Goal: Book appointment/travel/reservation

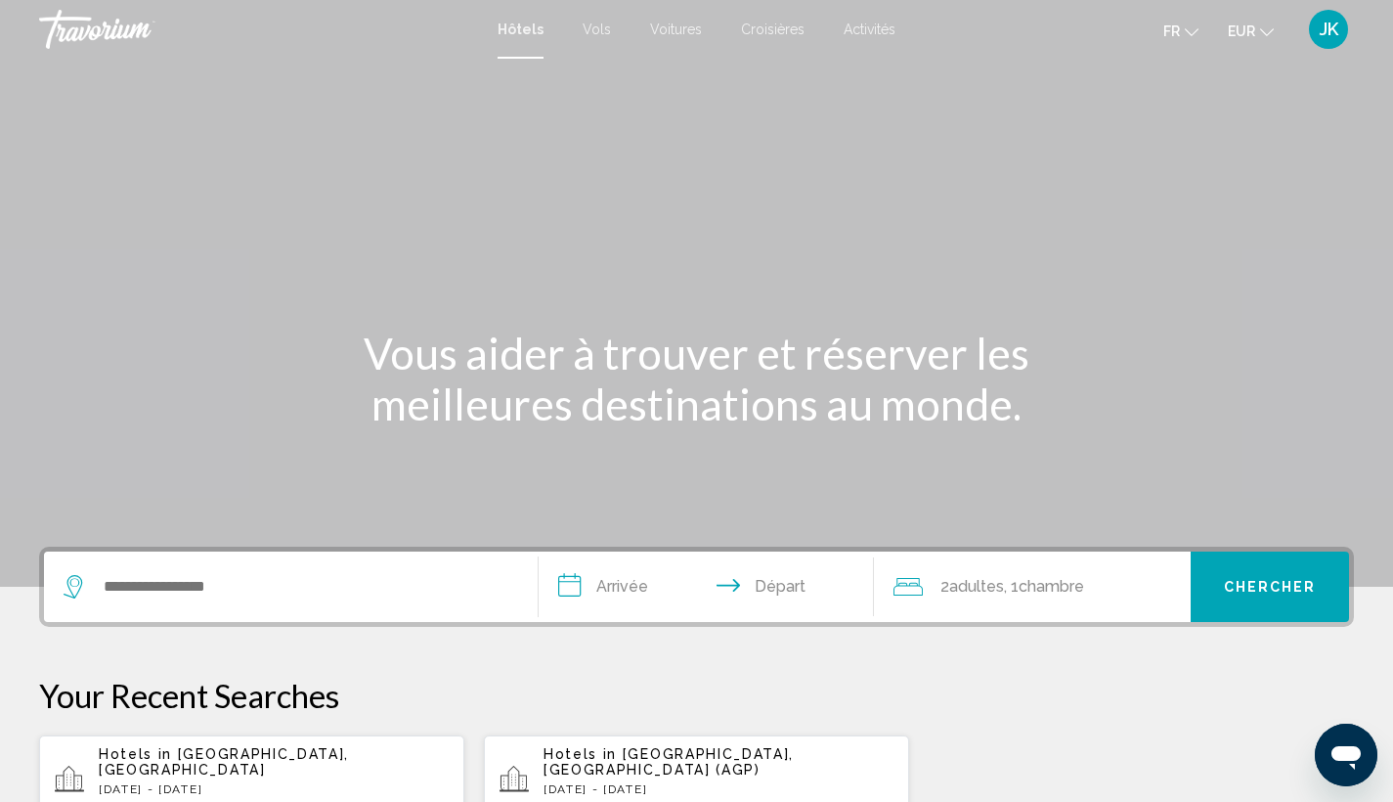
click at [591, 35] on span "Vols" at bounding box center [597, 30] width 28 height 16
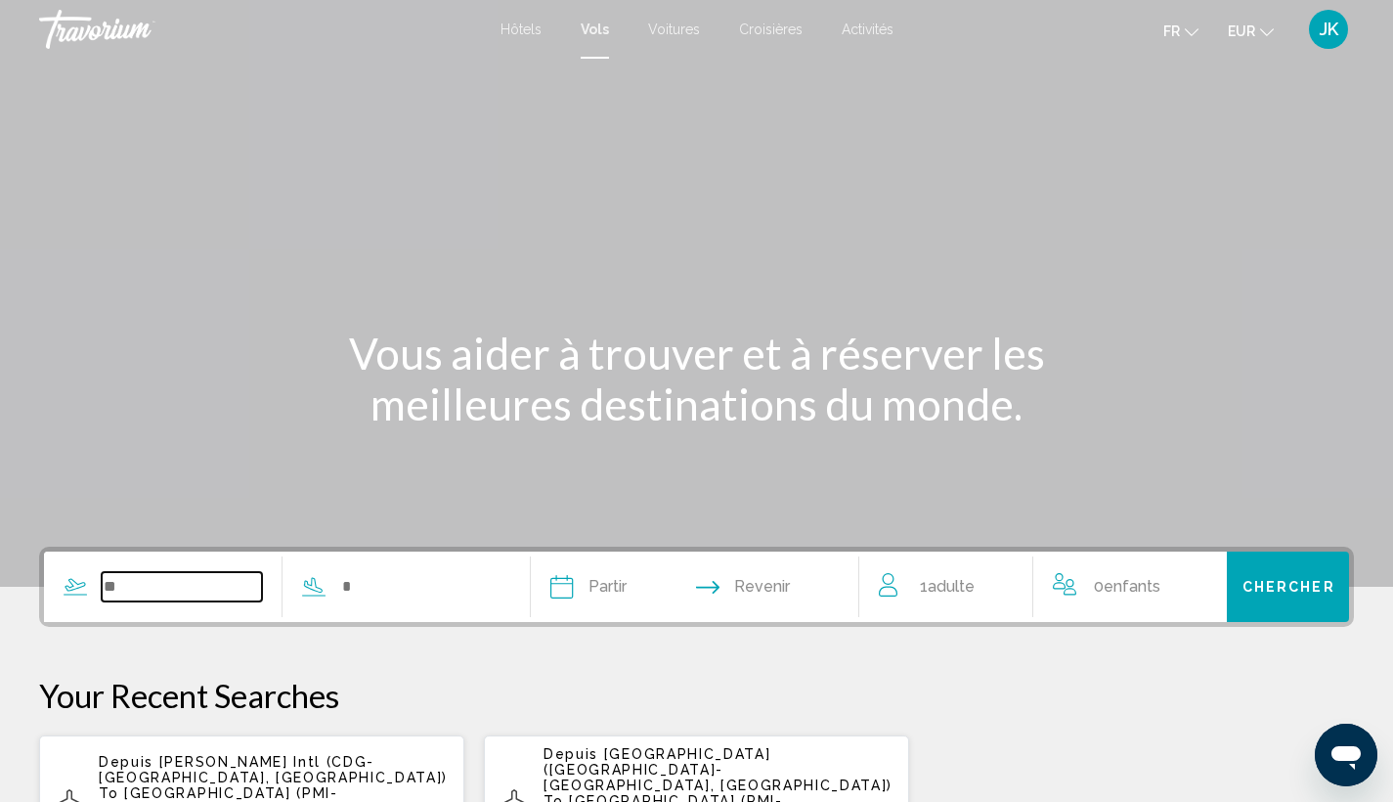
click at [156, 577] on input "Search widget" at bounding box center [182, 586] width 160 height 29
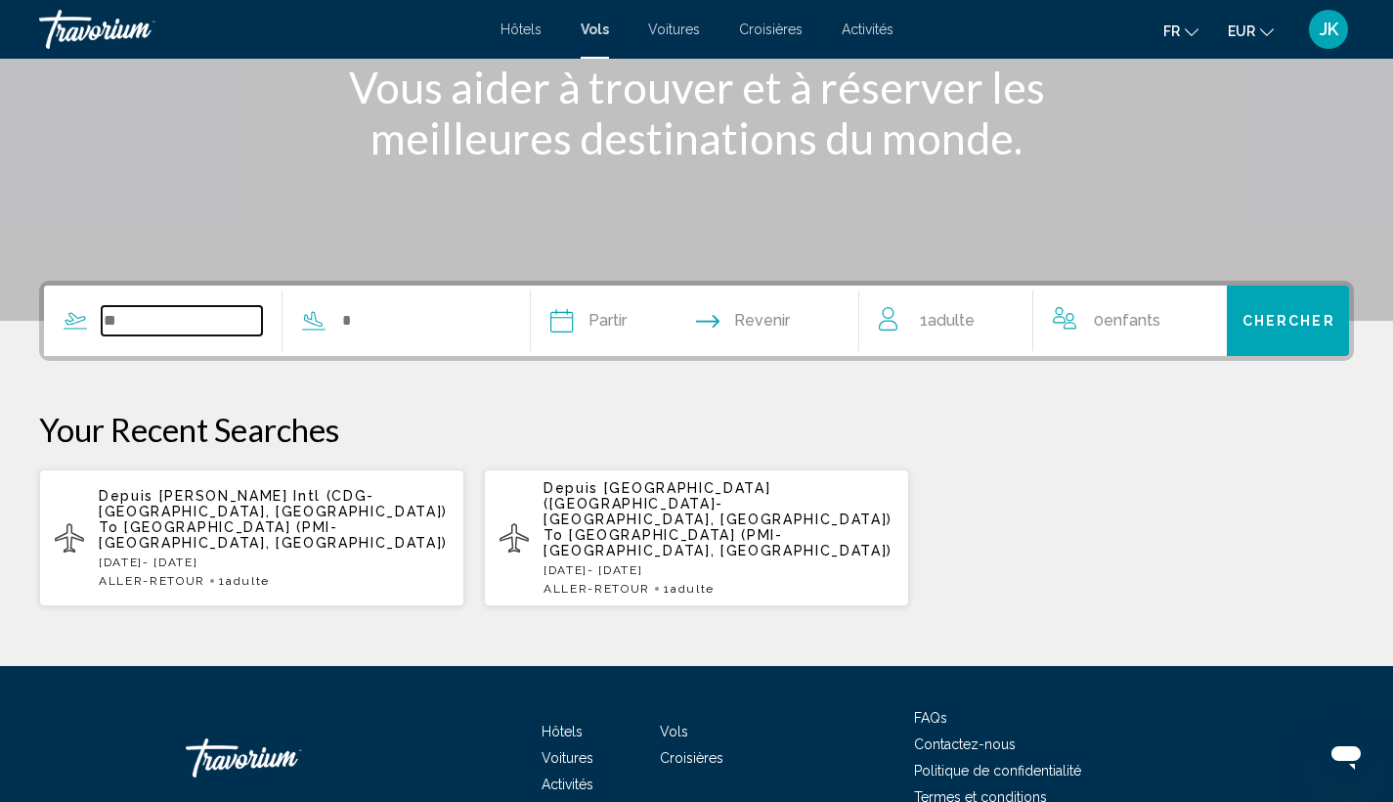
scroll to position [341, 0]
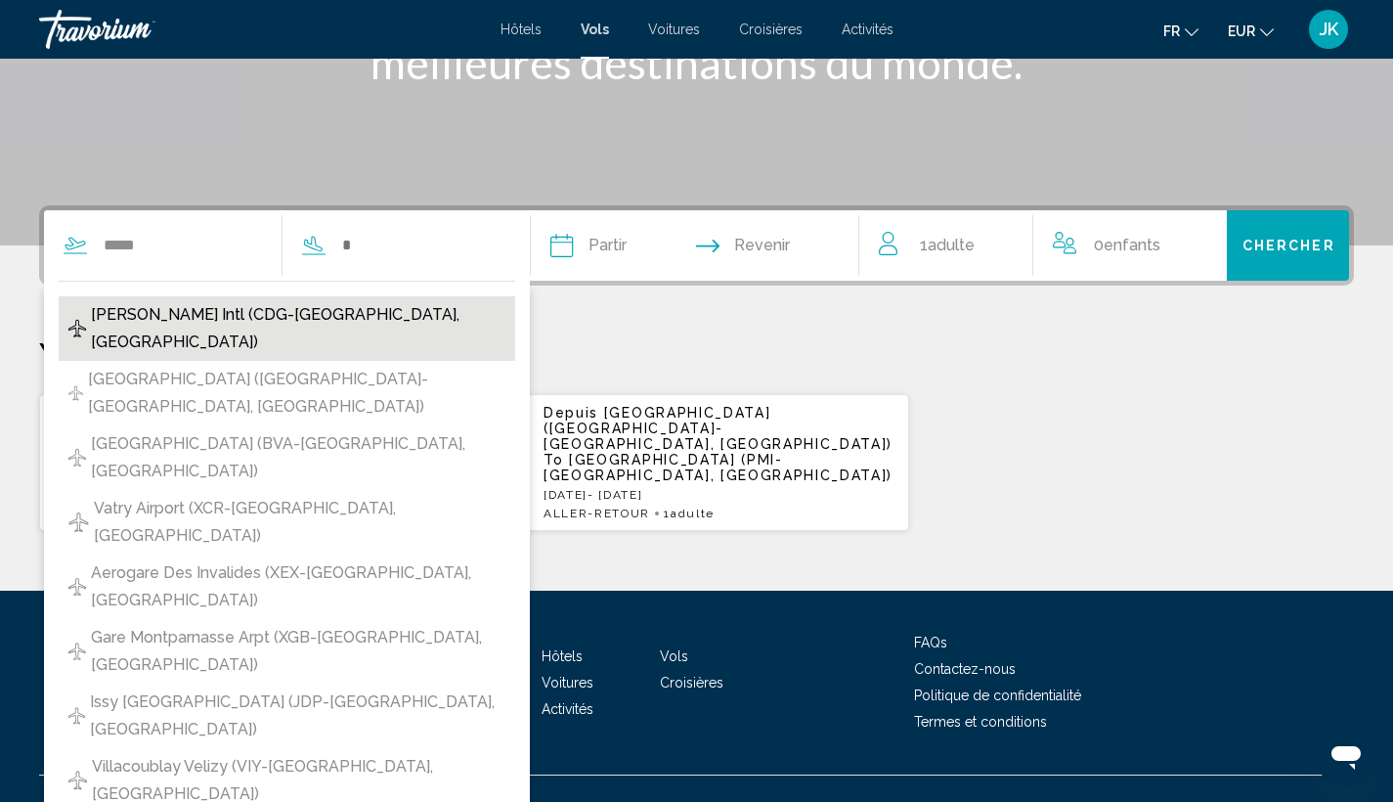
click at [201, 317] on span "[PERSON_NAME] Intl (CDG-[GEOGRAPHIC_DATA], [GEOGRAPHIC_DATA])" at bounding box center [298, 328] width 414 height 55
type input "**********"
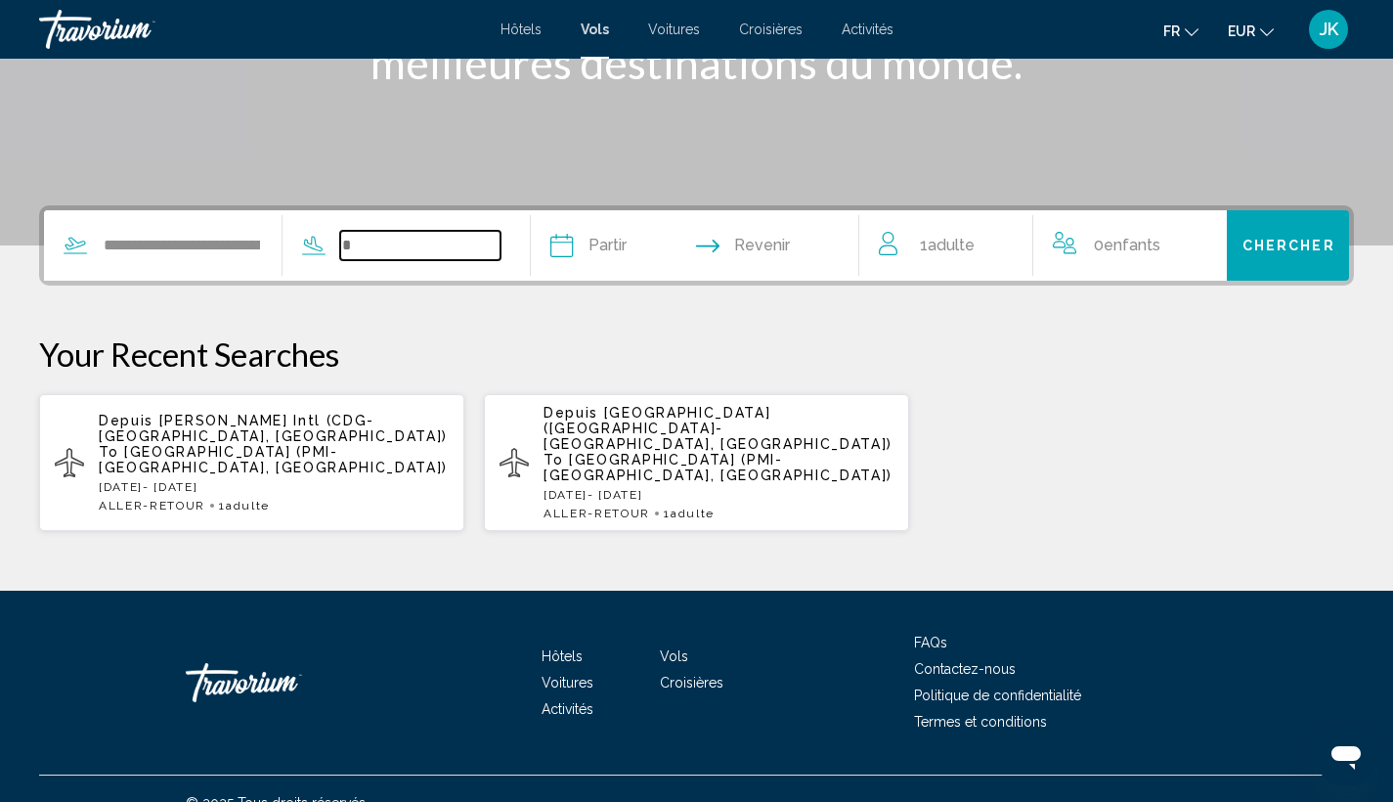
click at [454, 241] on input "Search widget" at bounding box center [420, 245] width 160 height 29
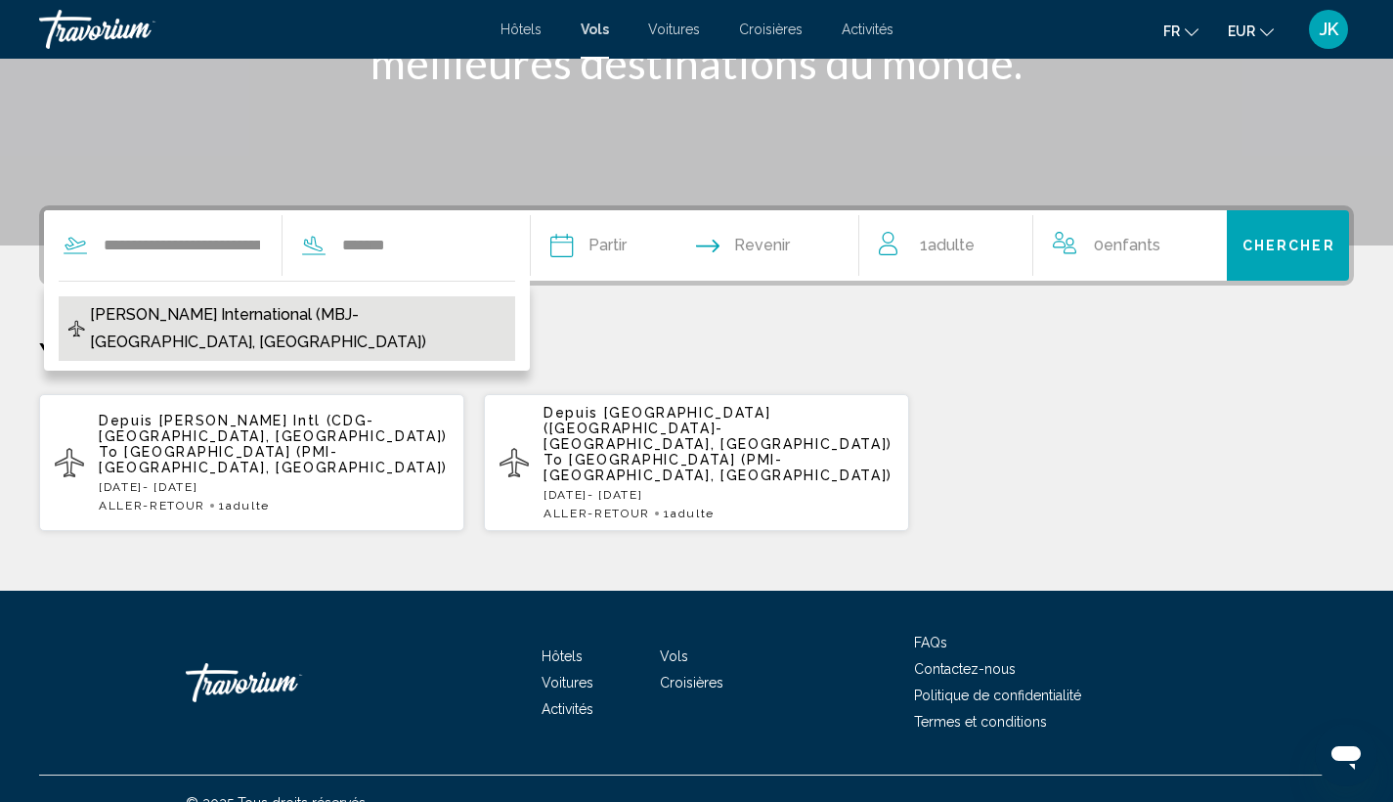
click at [320, 312] on span "[PERSON_NAME] International (MBJ-[GEOGRAPHIC_DATA], [GEOGRAPHIC_DATA])" at bounding box center [298, 328] width 416 height 55
type input "**********"
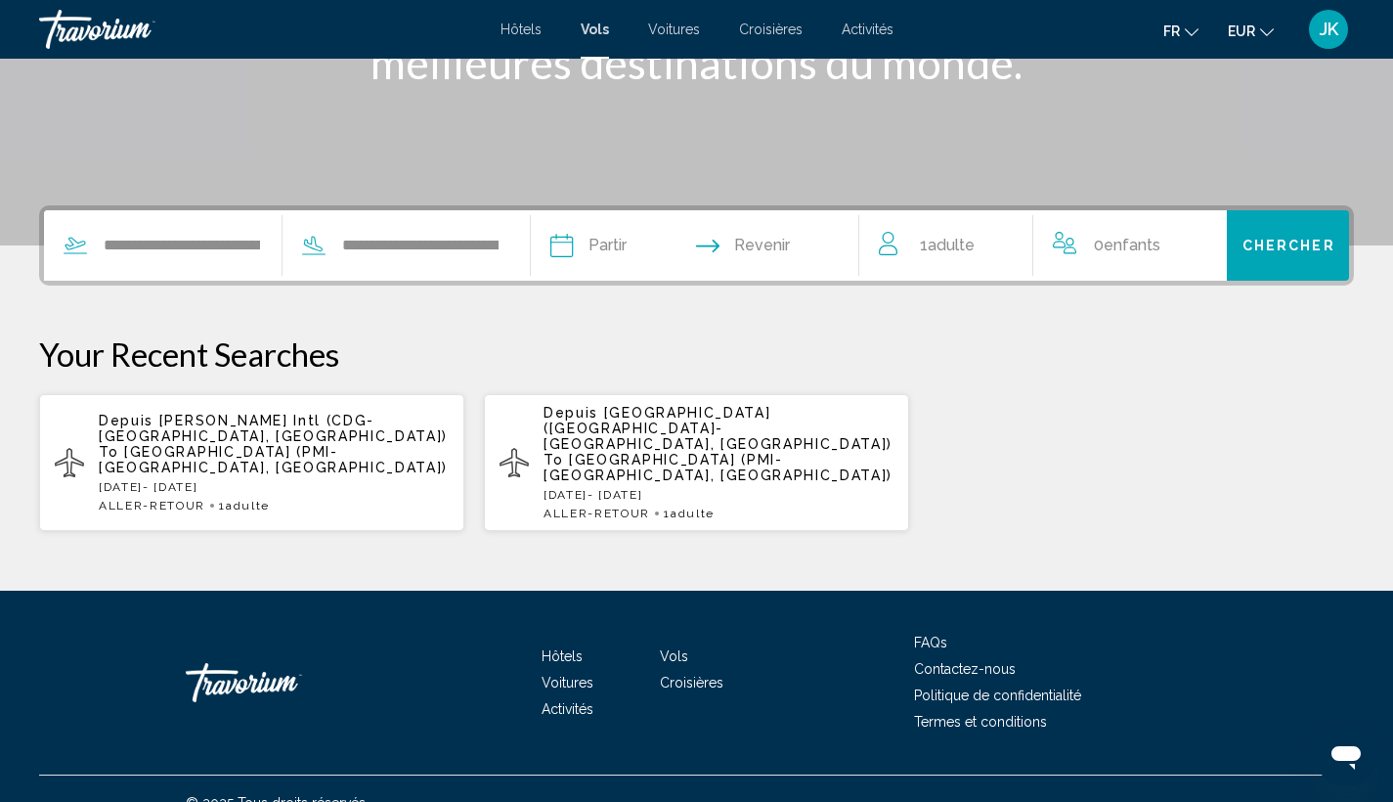
click at [636, 240] on input "Depart date" at bounding box center [626, 248] width 162 height 76
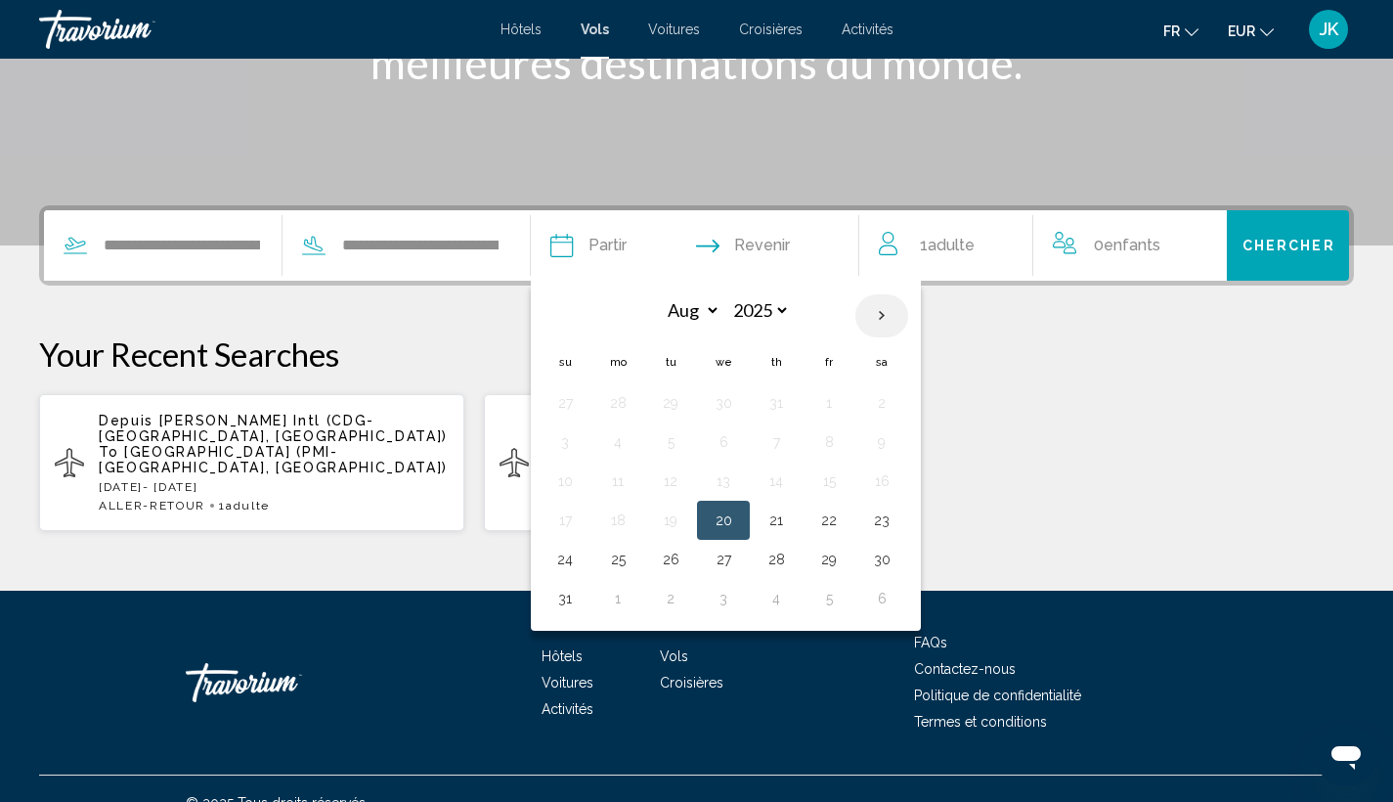
click at [908, 320] on th "Next month" at bounding box center [881, 315] width 53 height 43
click at [908, 319] on th "Next month" at bounding box center [881, 315] width 53 height 43
select select "**"
click at [739, 554] on button "26" at bounding box center [723, 558] width 31 height 27
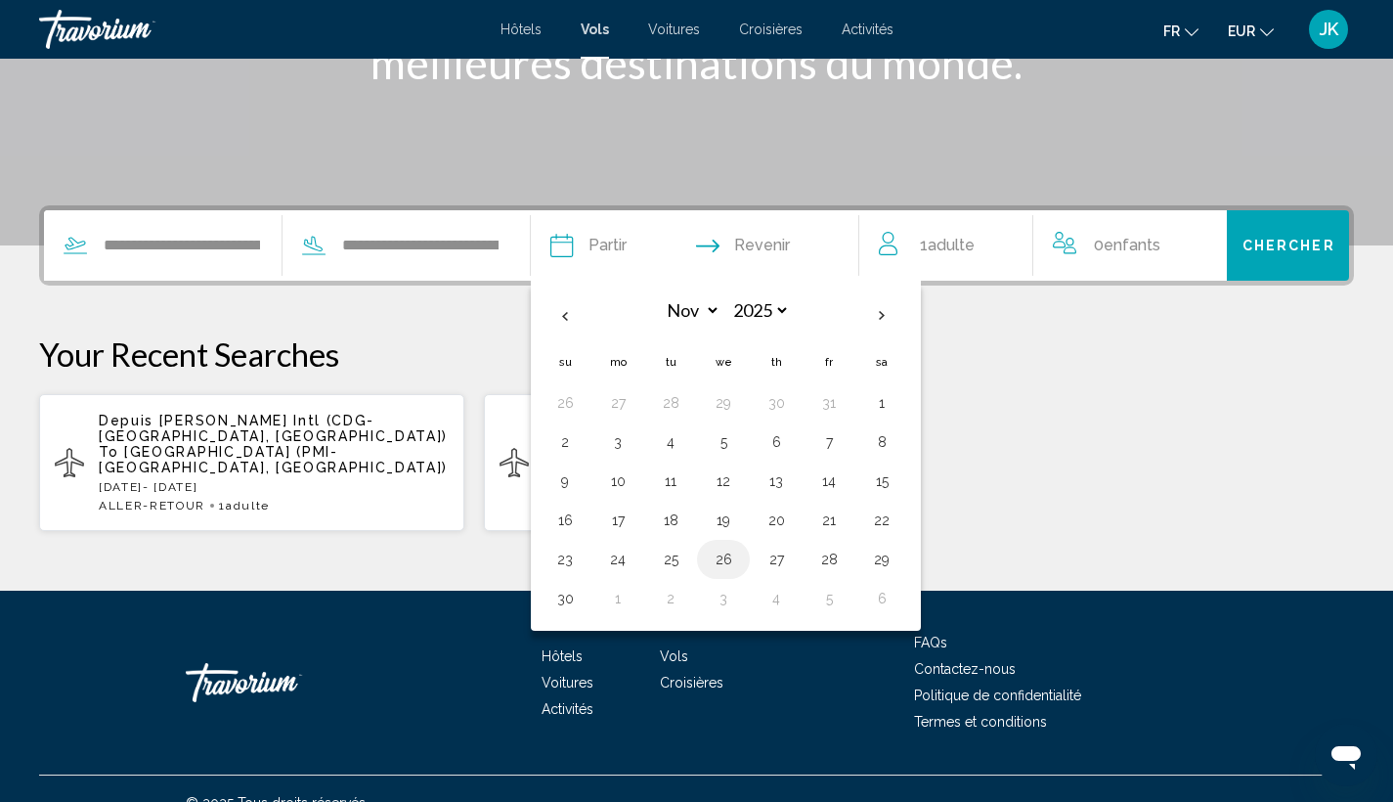
type input "**********"
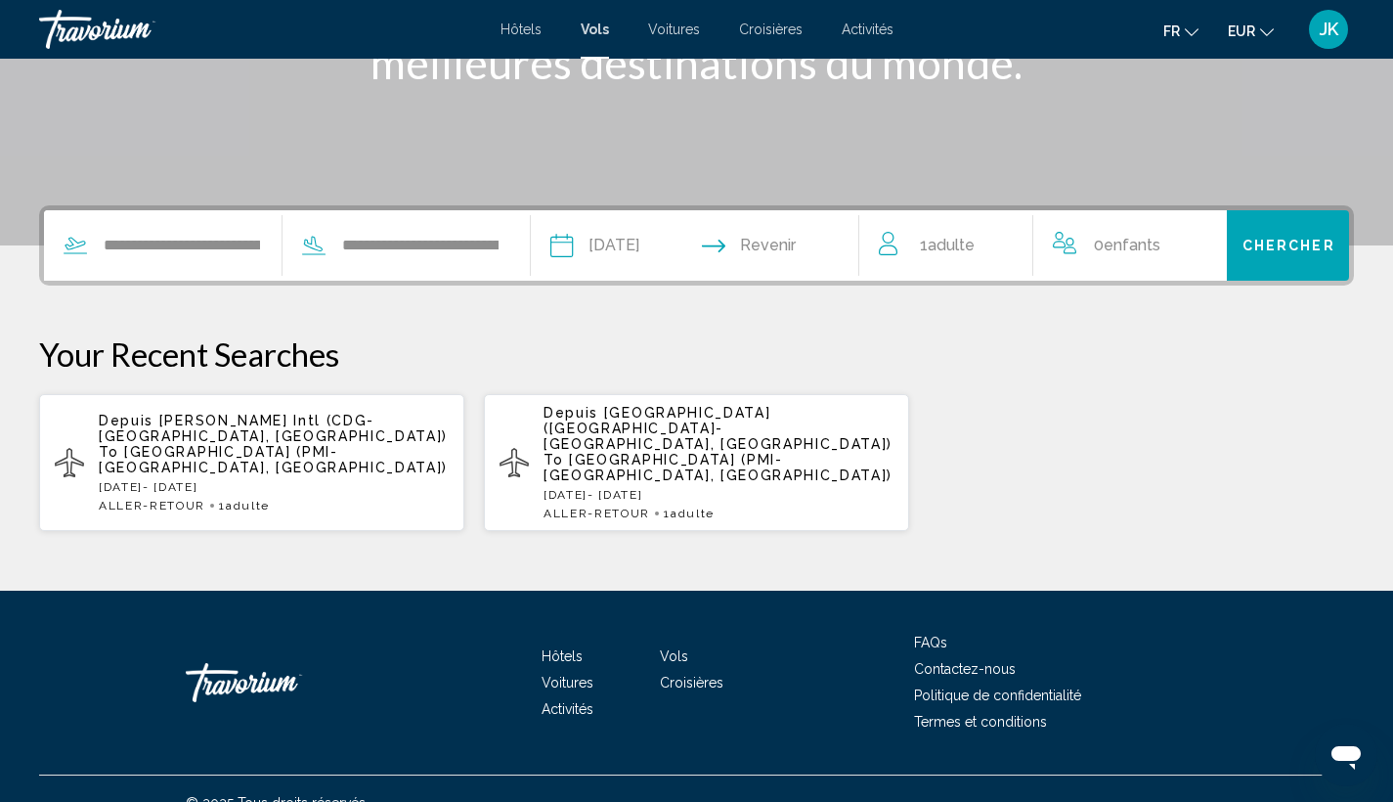
click at [845, 239] on input "Return date" at bounding box center [786, 248] width 162 height 76
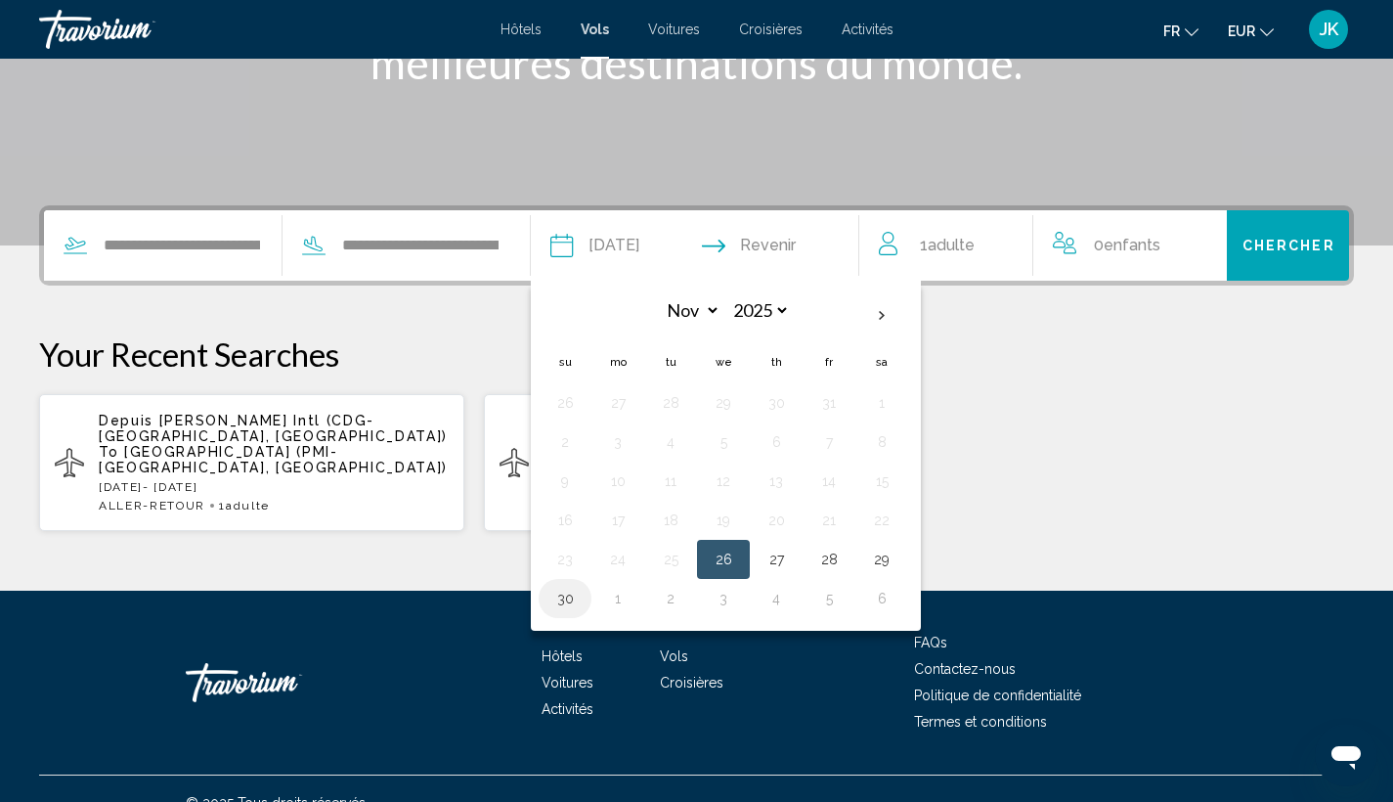
click at [581, 602] on button "30" at bounding box center [564, 598] width 31 height 27
type input "**********"
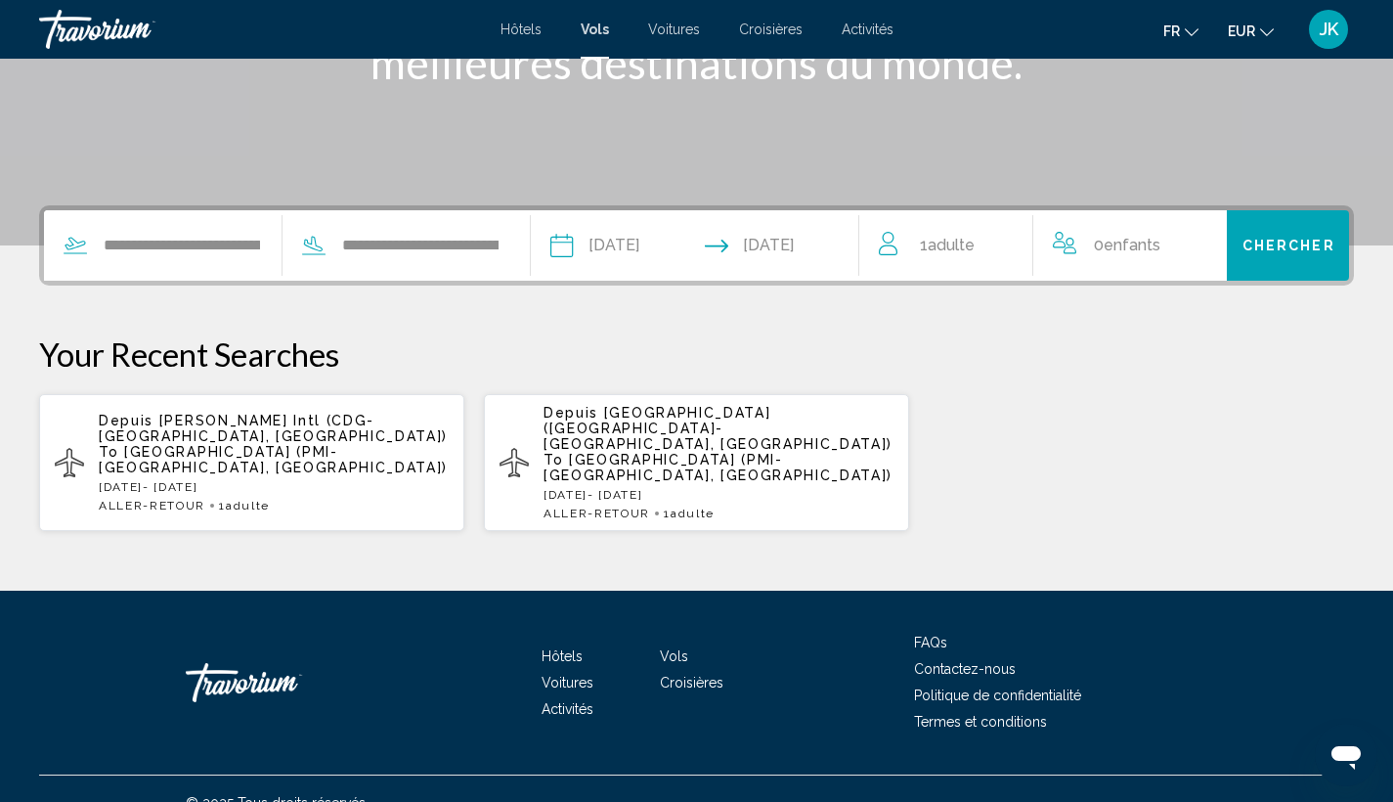
click at [1264, 251] on span "Chercher" at bounding box center [1288, 247] width 93 height 16
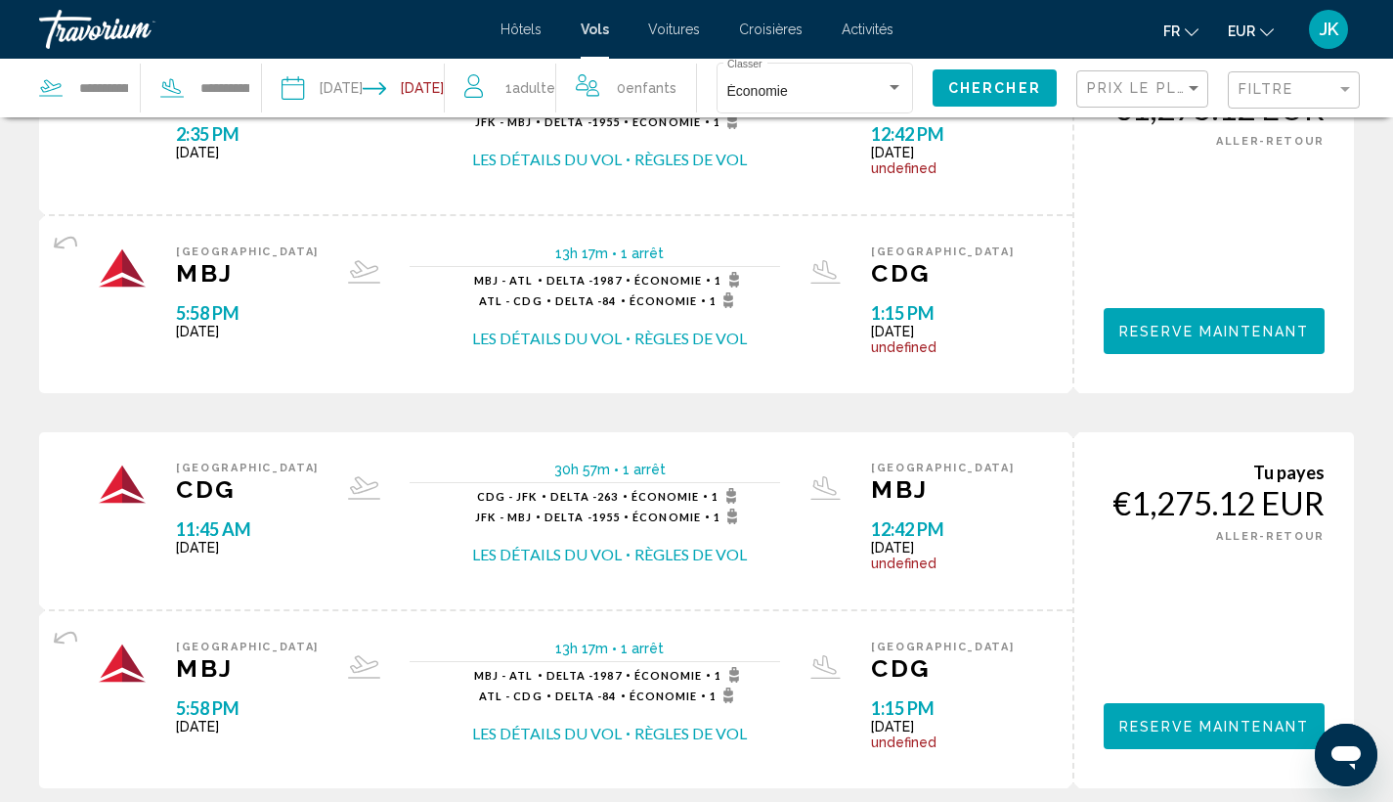
scroll to position [1608, 0]
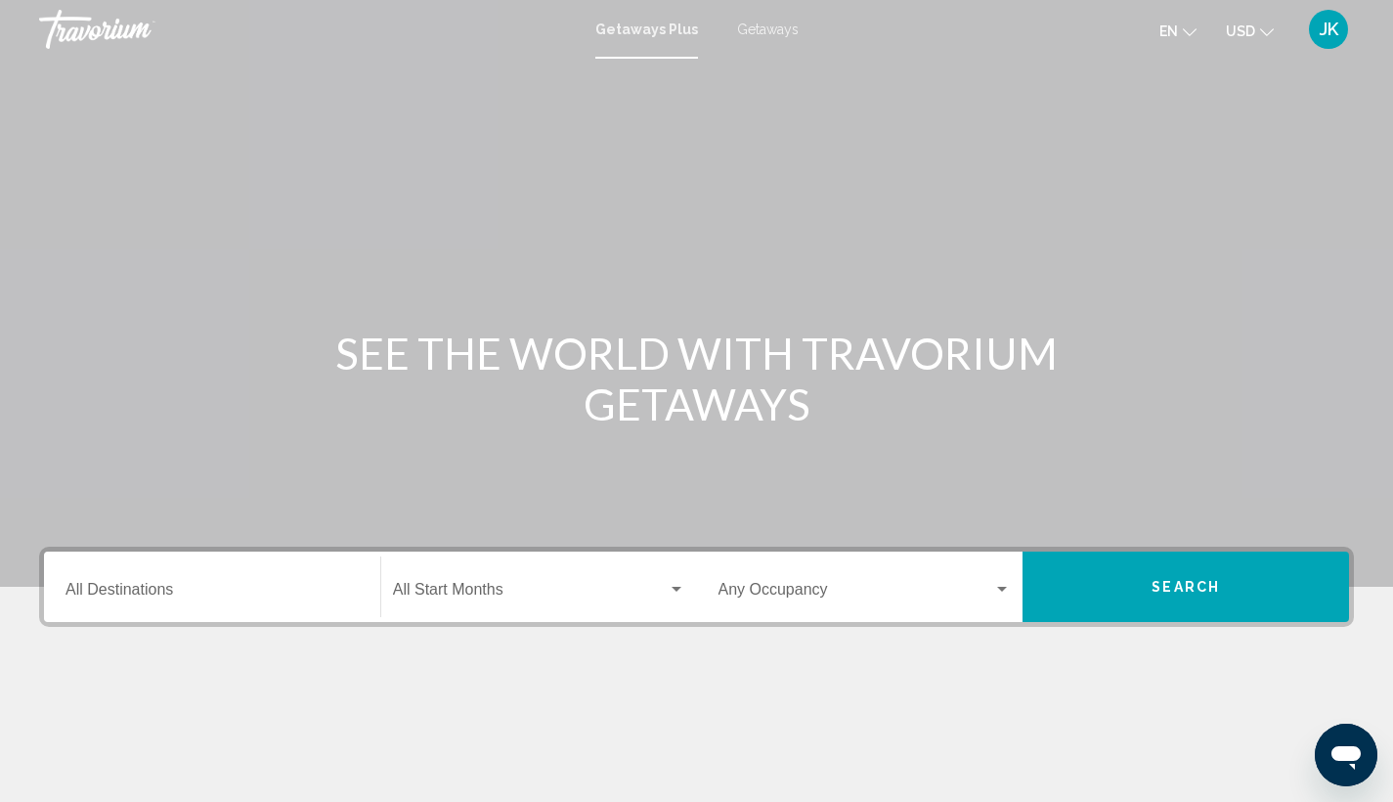
click at [765, 34] on span "Getaways" at bounding box center [768, 30] width 62 height 16
click at [120, 589] on input "Destination All Destinations" at bounding box center [211, 594] width 293 height 18
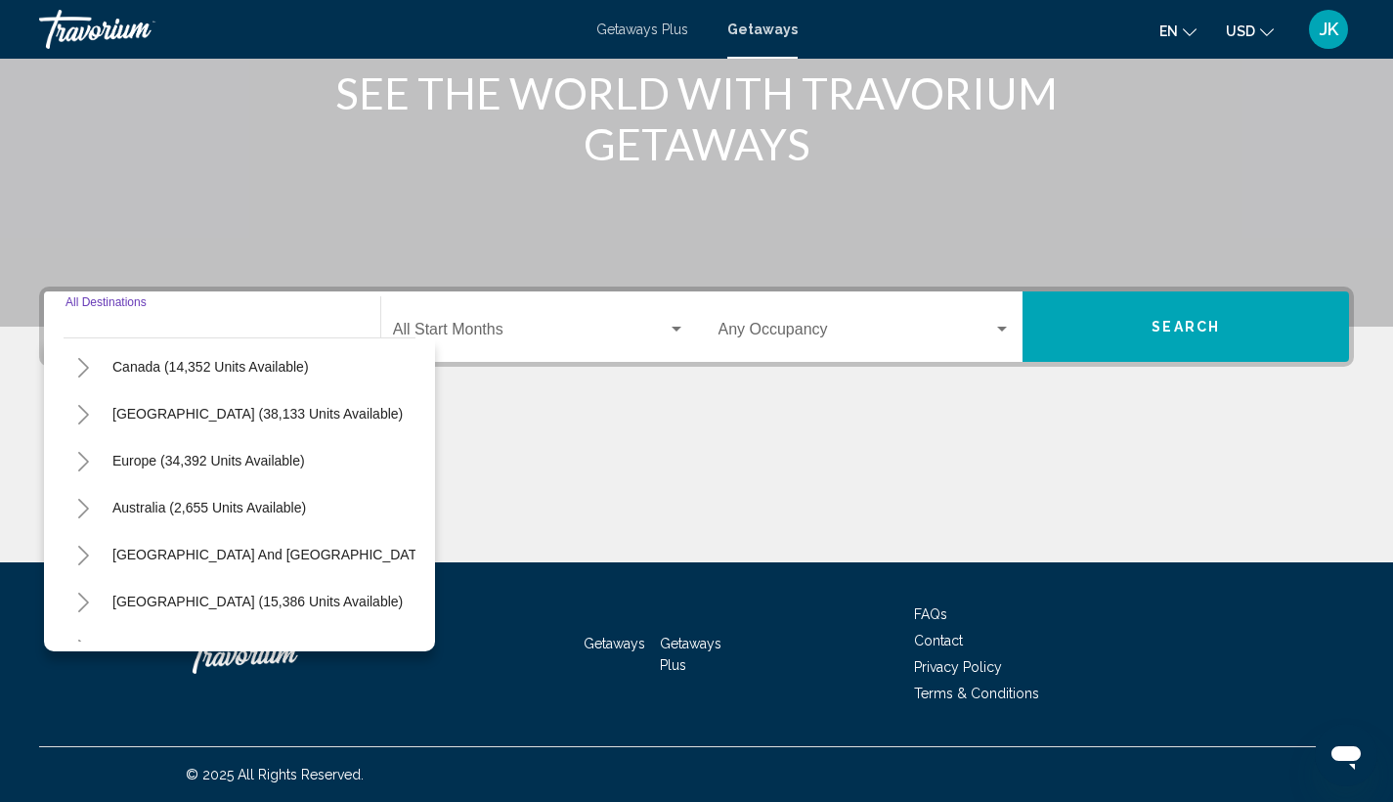
scroll to position [281, 0]
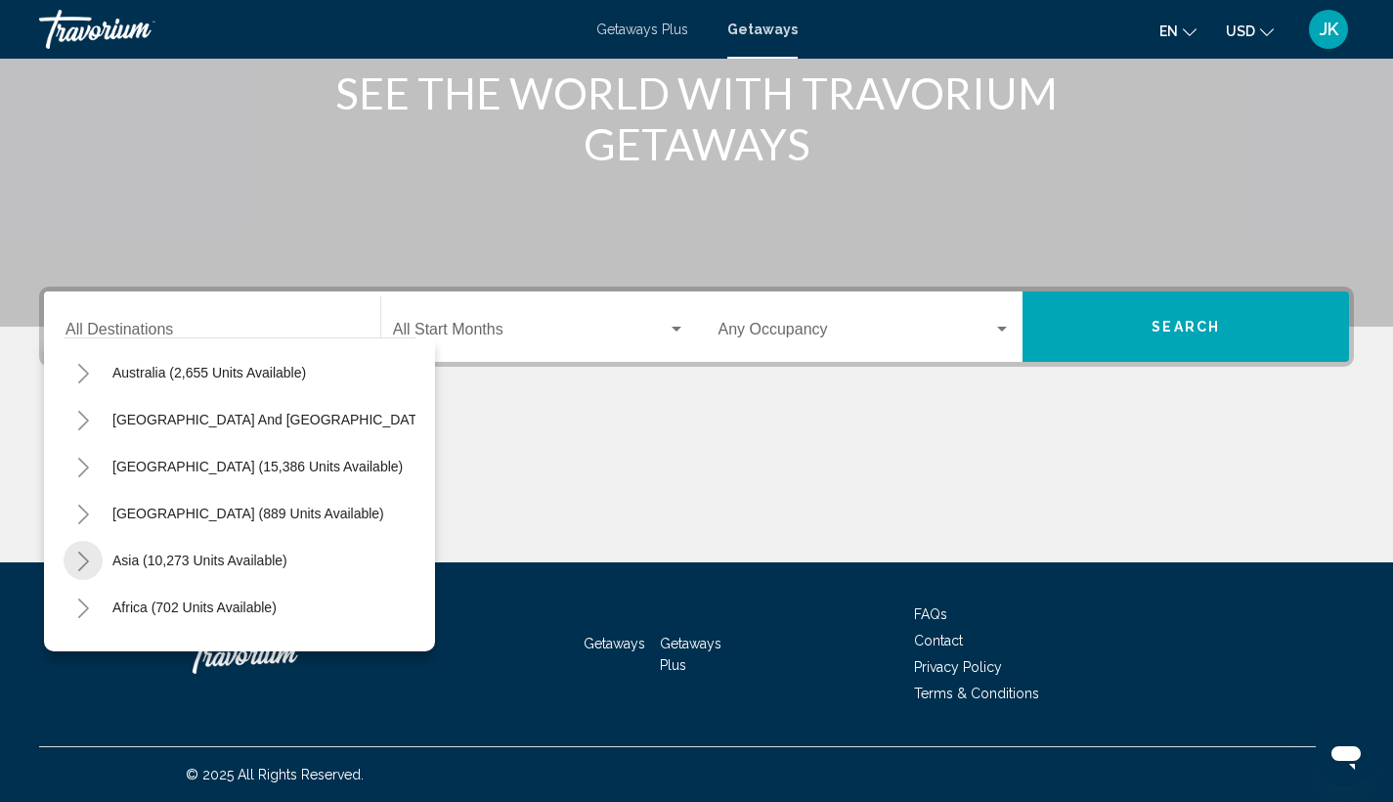
click at [84, 562] on icon "Toggle Asia (10,273 units available)" at bounding box center [83, 561] width 15 height 20
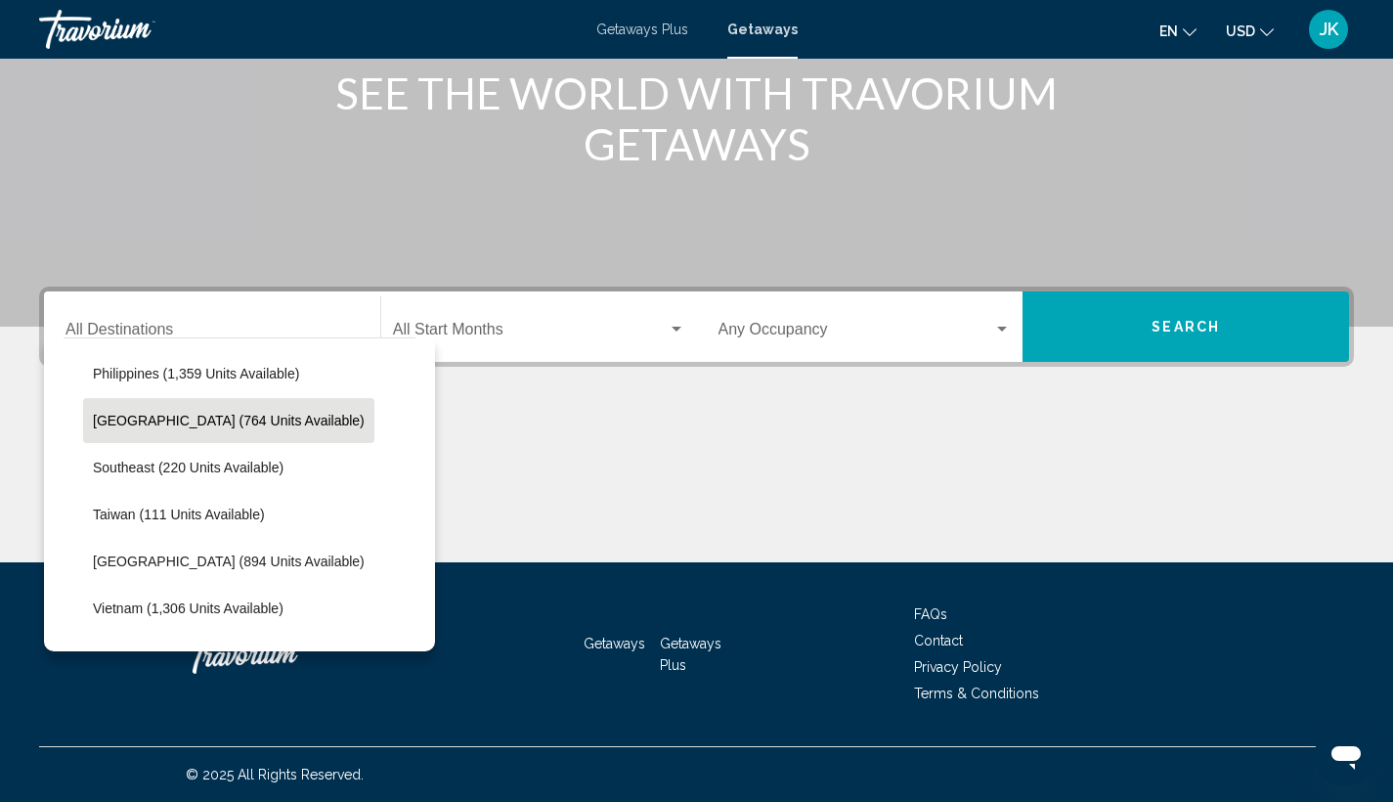
scroll to position [898, 0]
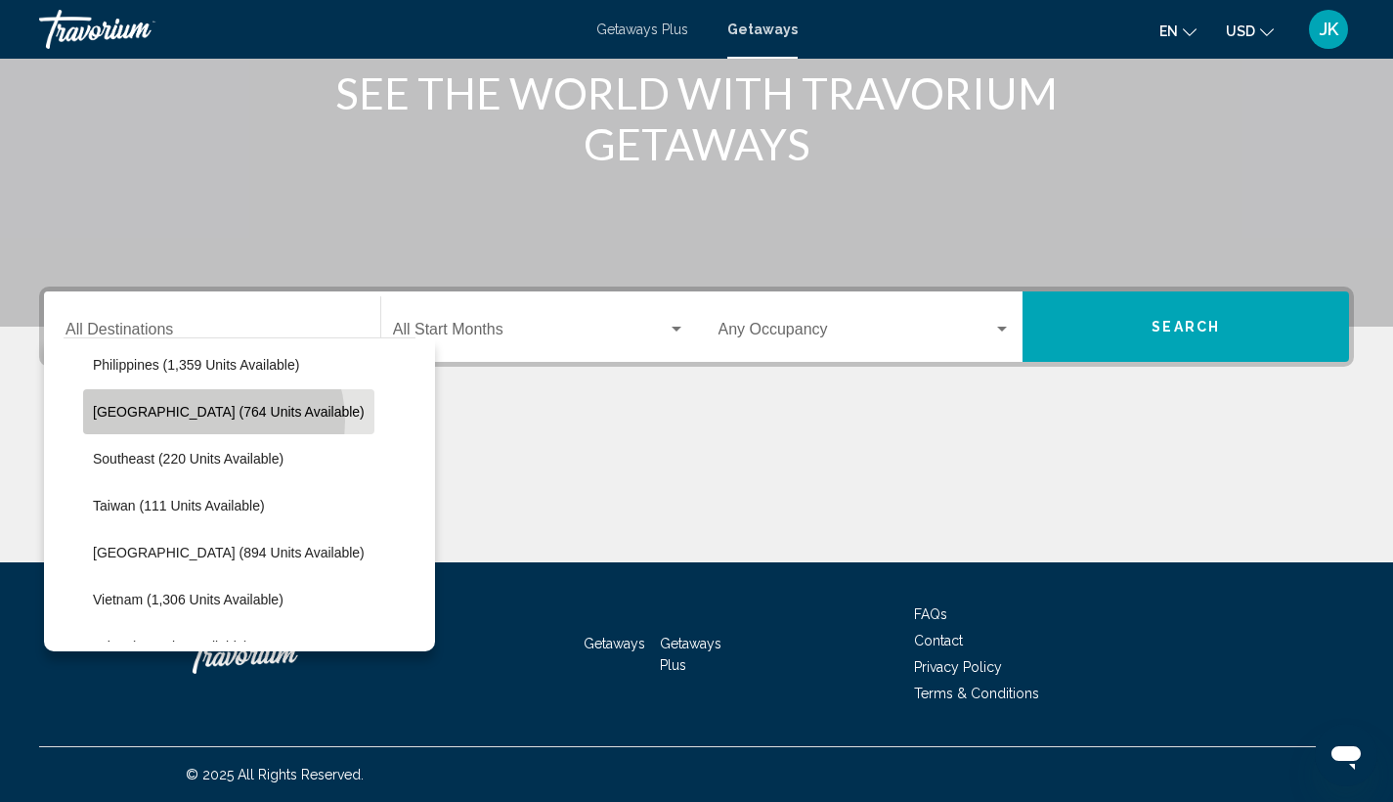
click at [212, 420] on button "Singapore (764 units available)" at bounding box center [228, 411] width 291 height 45
type input "**********"
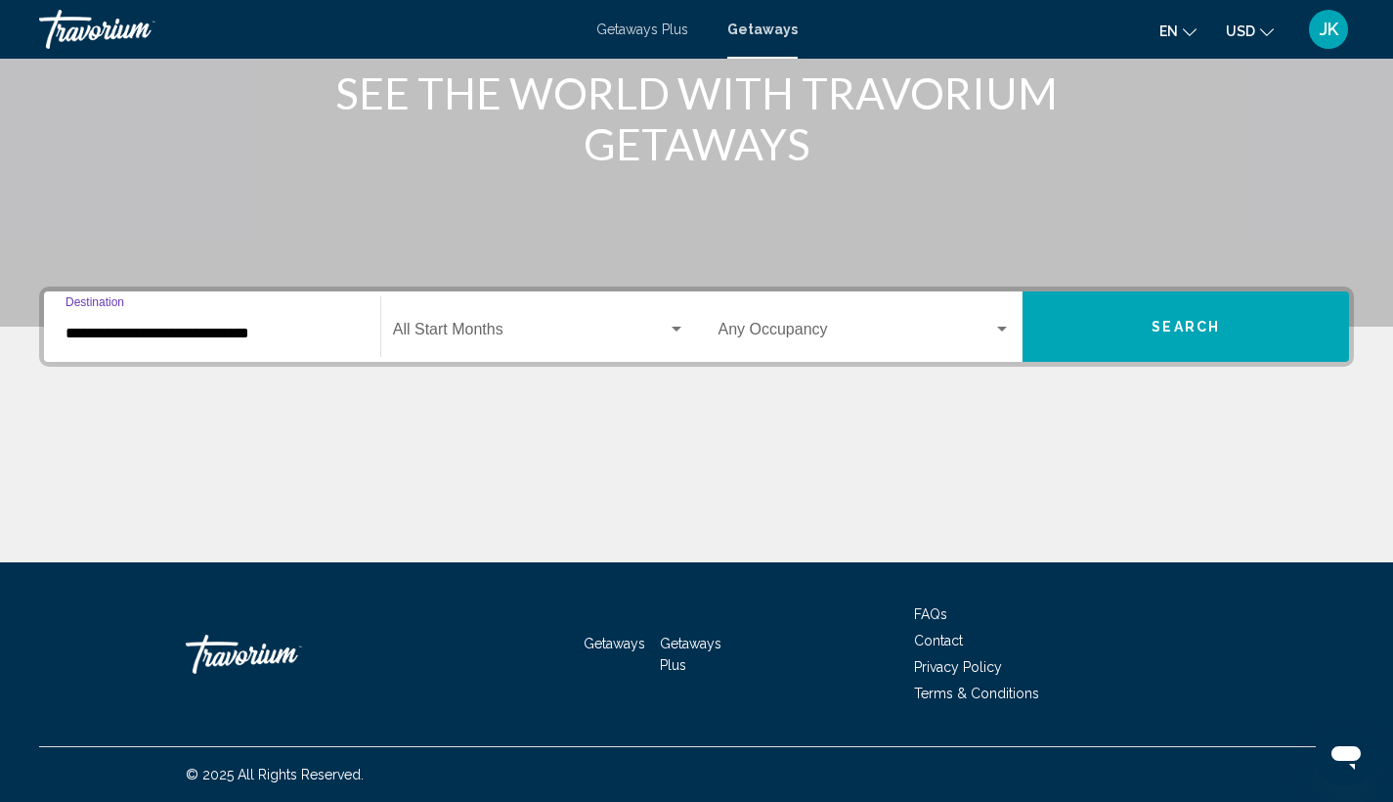
scroll to position [258, 0]
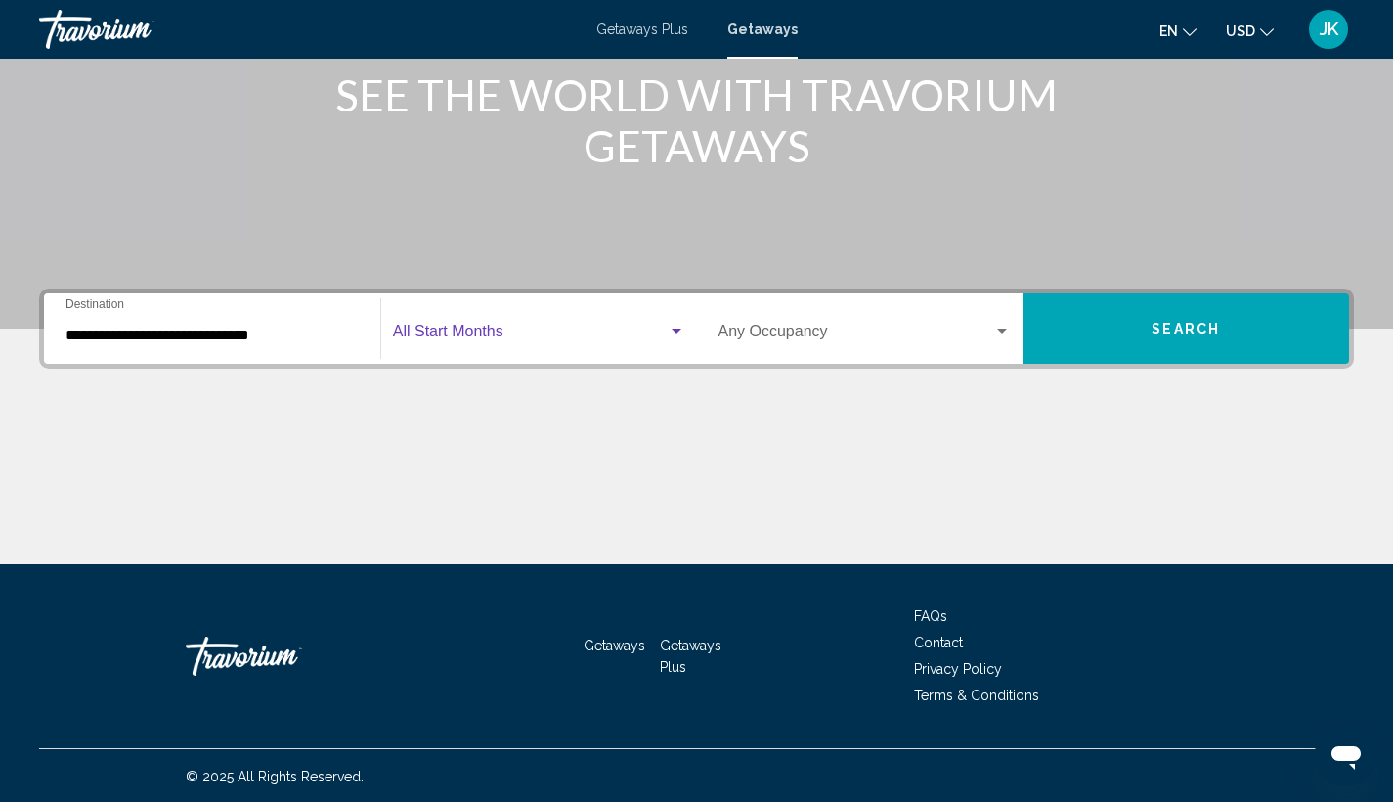
click at [481, 329] on span "Search widget" at bounding box center [530, 335] width 275 height 18
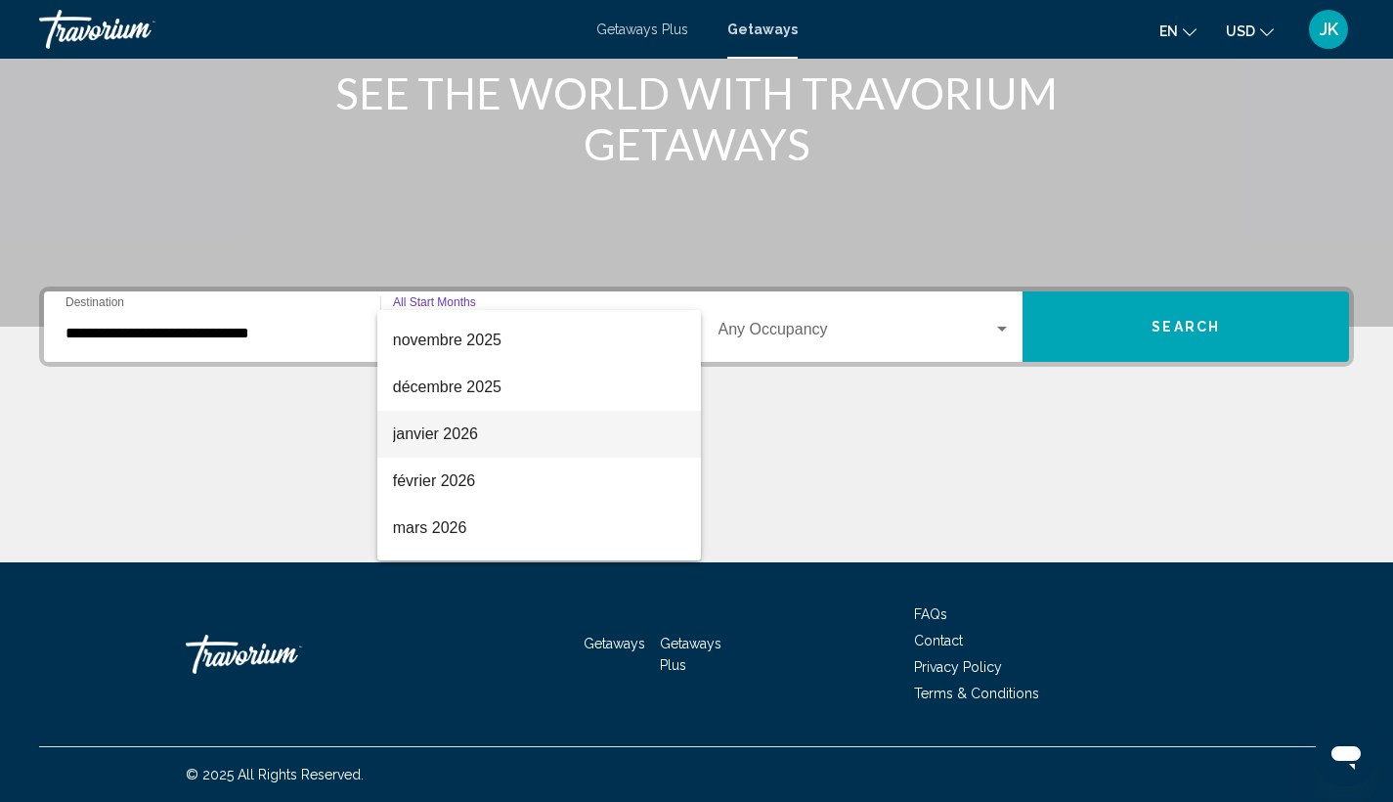
scroll to position [221, 0]
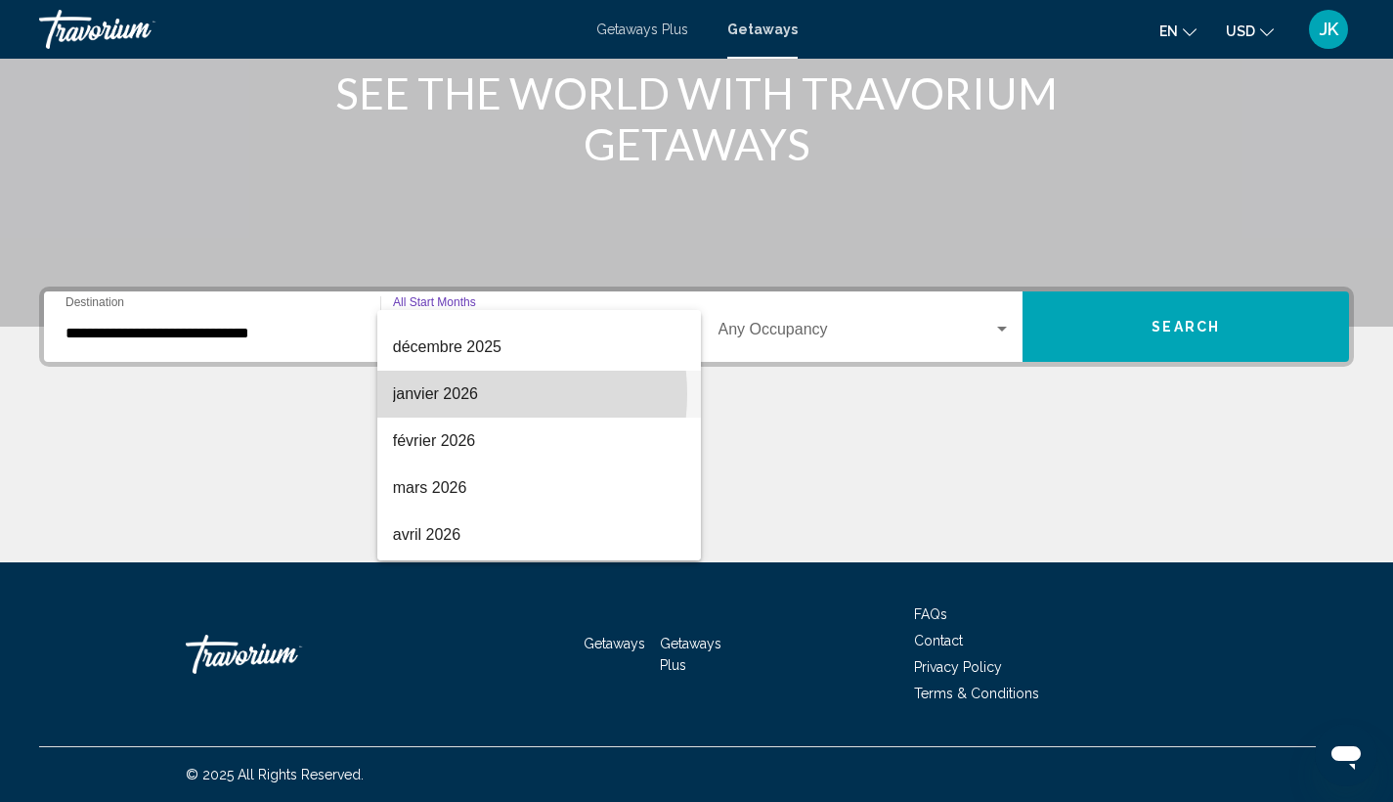
click at [470, 394] on span "janvier 2026" at bounding box center [539, 393] width 292 height 47
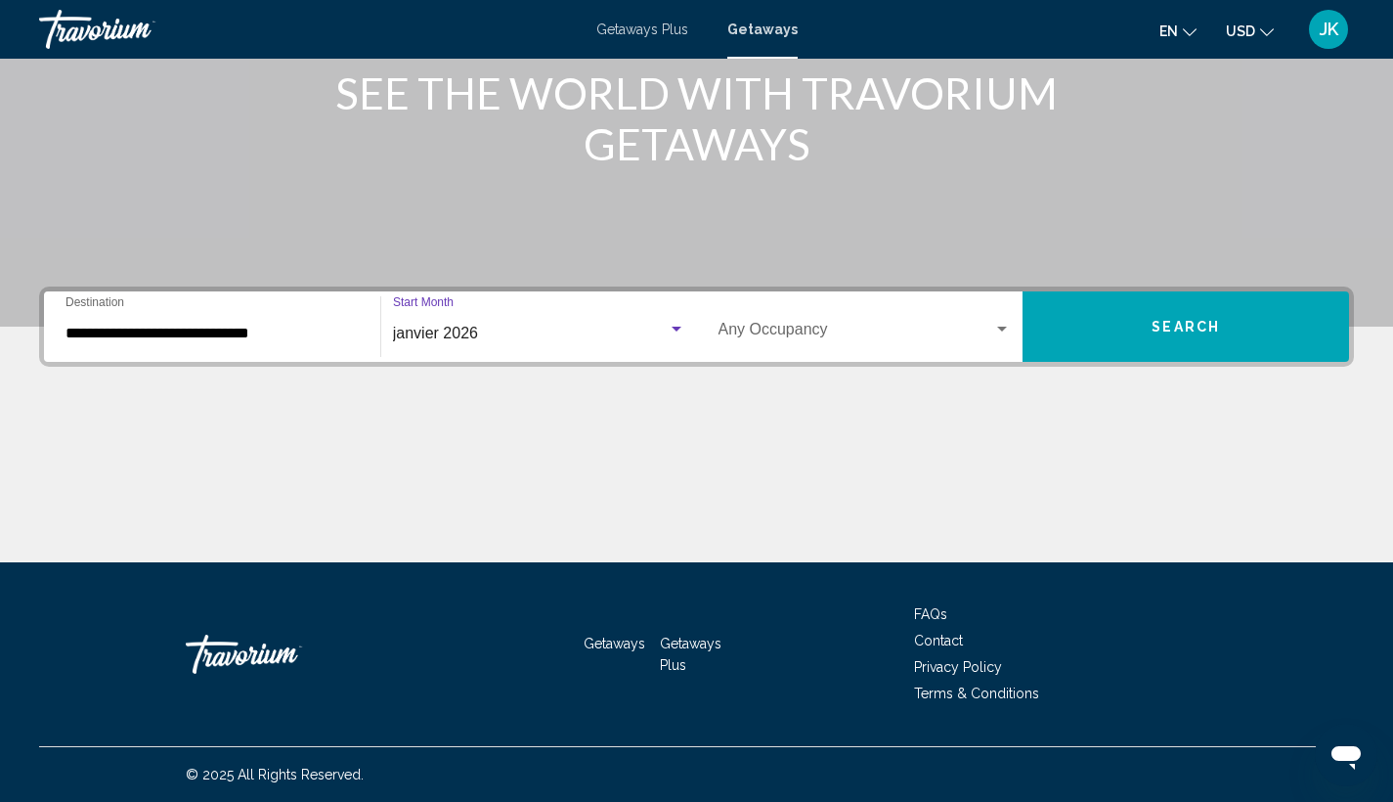
click at [825, 334] on span "Search widget" at bounding box center [856, 334] width 276 height 18
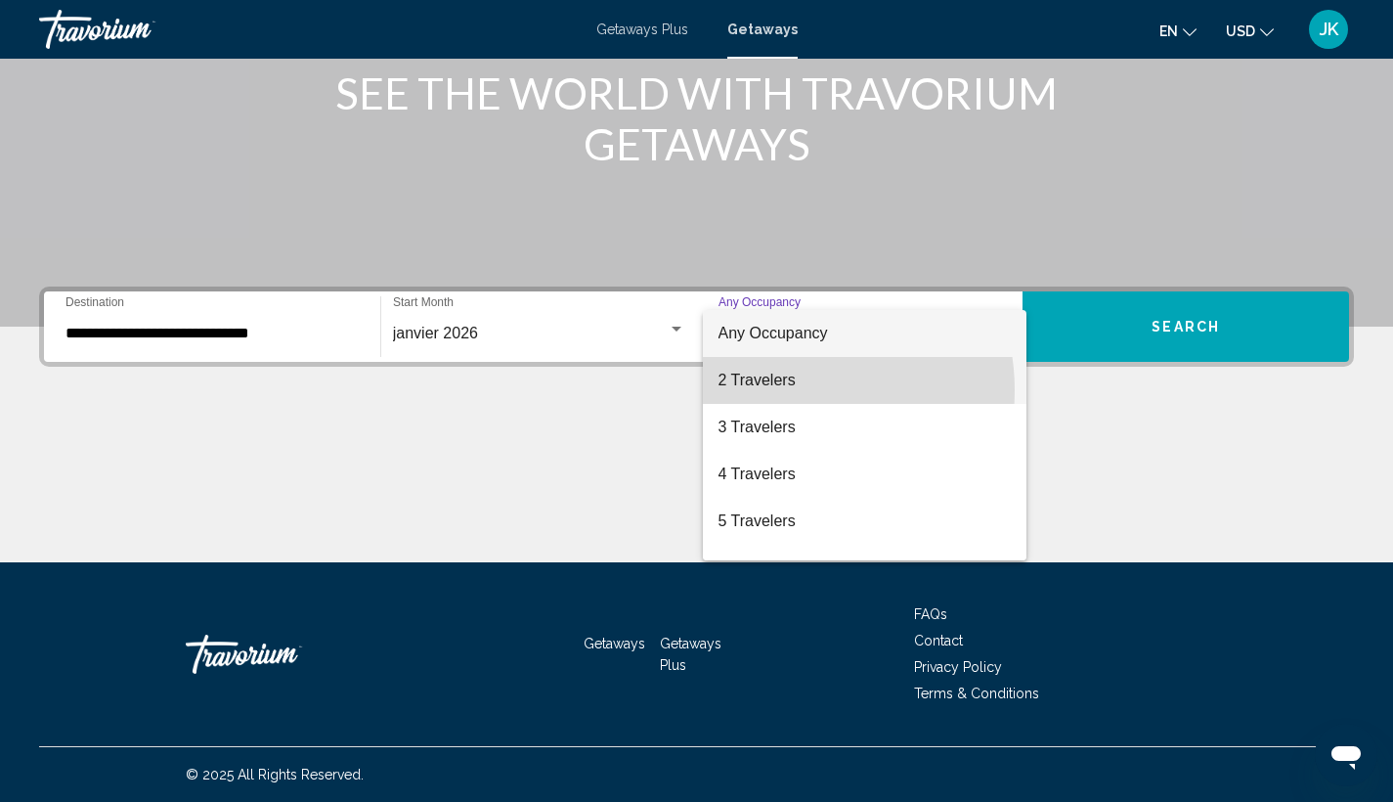
click at [787, 390] on span "2 Travelers" at bounding box center [864, 380] width 293 height 47
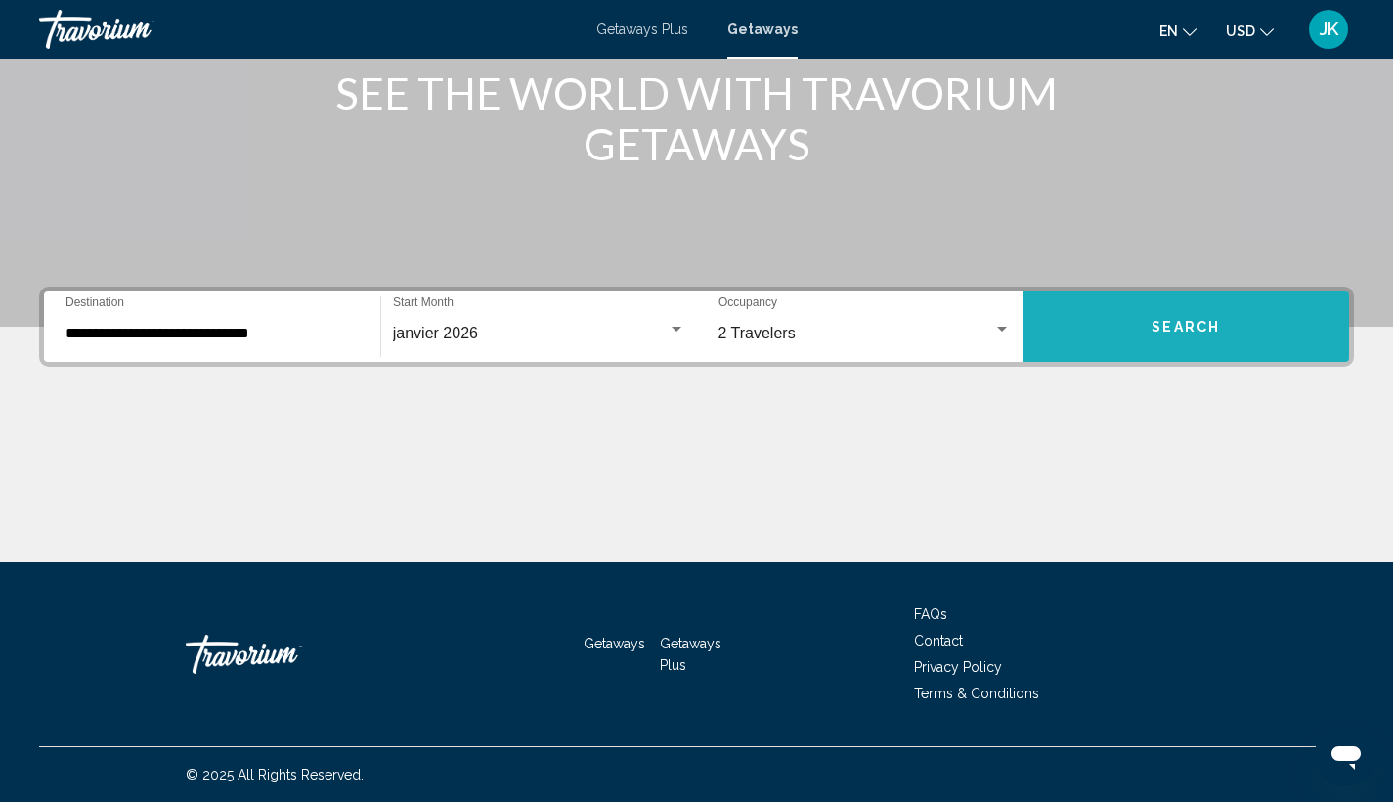
click at [1236, 332] on button "Search" at bounding box center [1186, 326] width 326 height 70
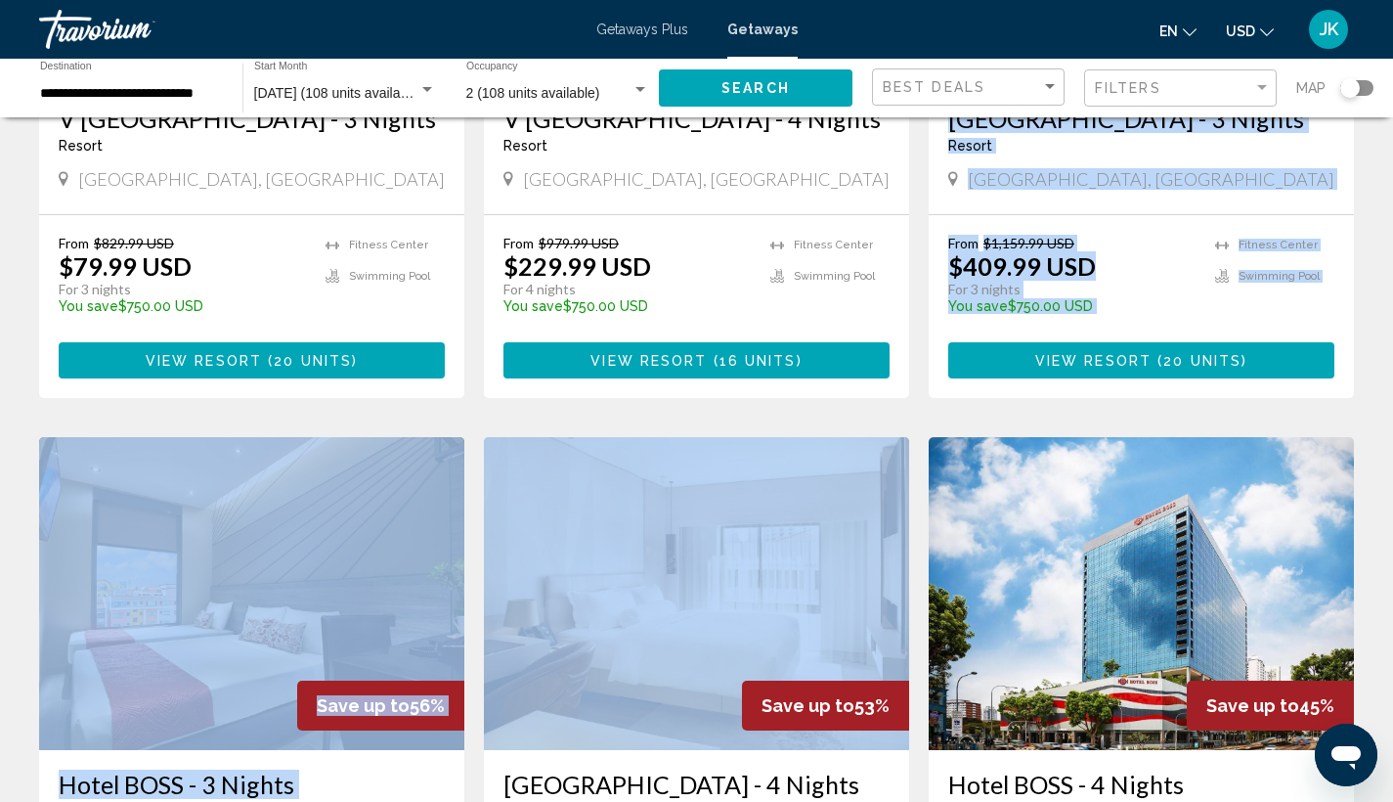
scroll to position [849, 0]
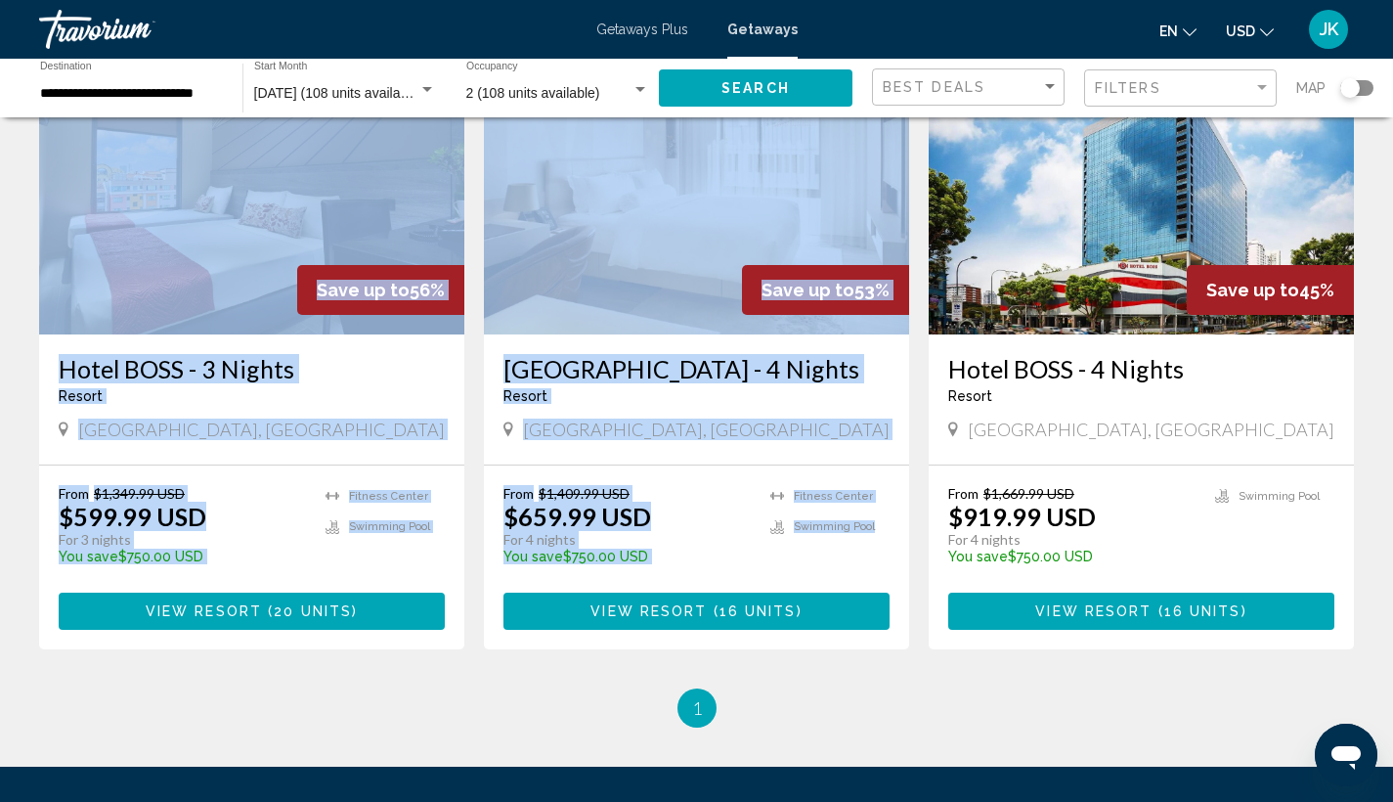
click at [833, 561] on div "Save up to 90% V Hotel Lavender - 3 Nights Resort - This is an adults only reso…" at bounding box center [696, 22] width 1334 height 1332
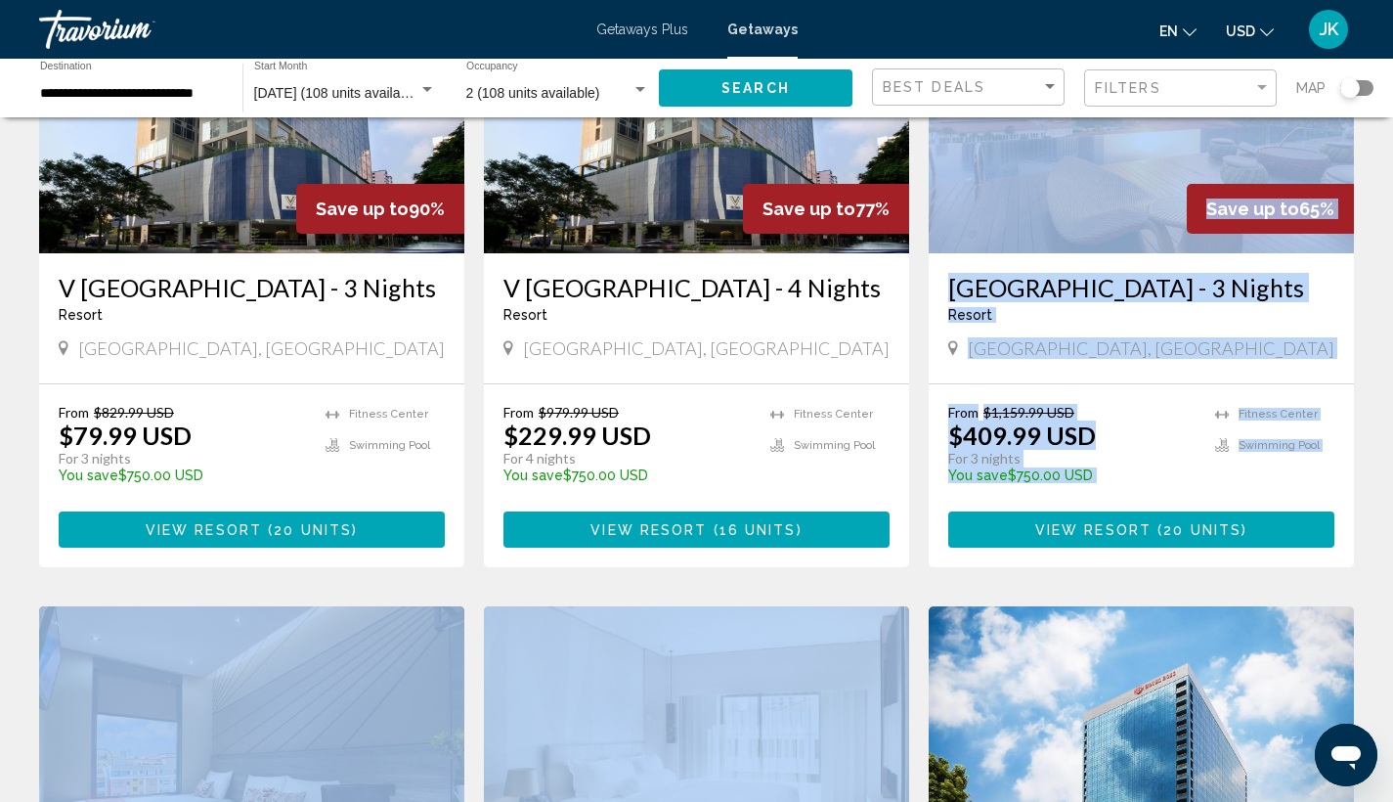
scroll to position [0, 0]
